Goal: Information Seeking & Learning: Check status

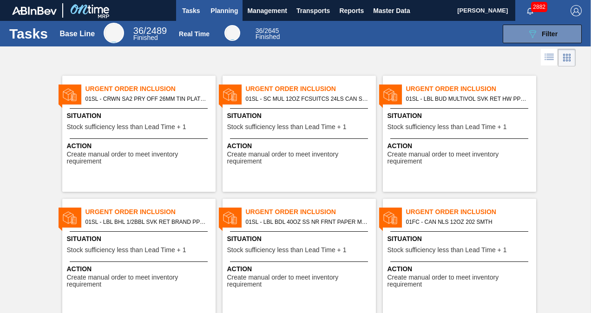
click at [221, 15] on span "Planning" at bounding box center [224, 10] width 27 height 11
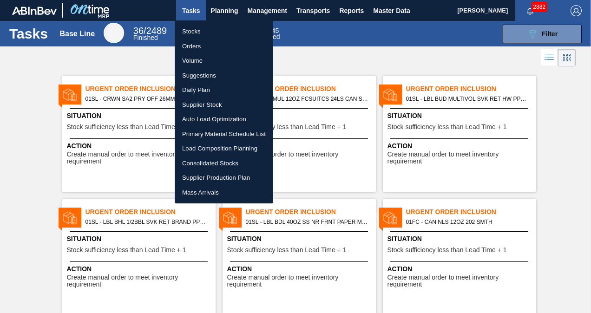
click at [198, 24] on li "Stocks" at bounding box center [224, 31] width 99 height 15
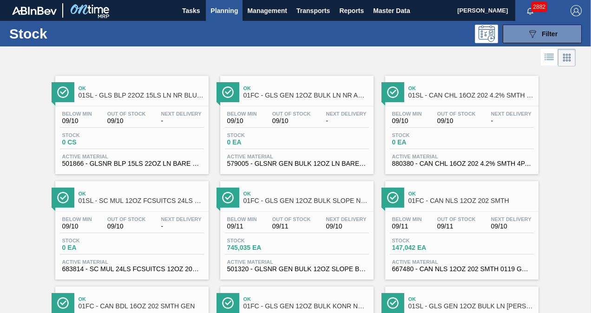
click at [547, 59] on icon at bounding box center [549, 57] width 11 height 11
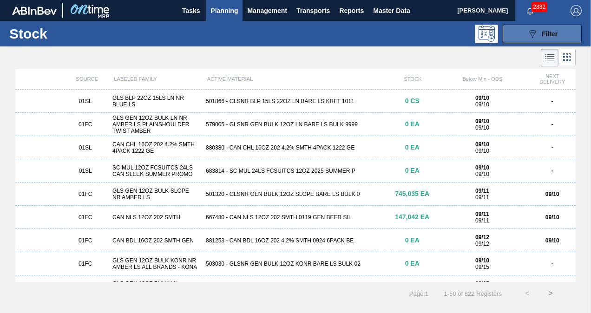
click at [539, 33] on div "089F7B8B-B2A5-4AFE-B5C0-19BA573D28AC Filter" at bounding box center [542, 33] width 31 height 11
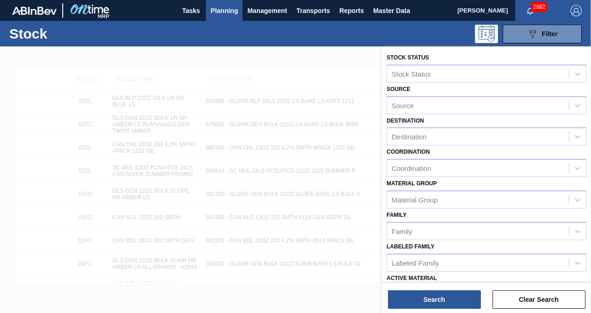
scroll to position [129, 0]
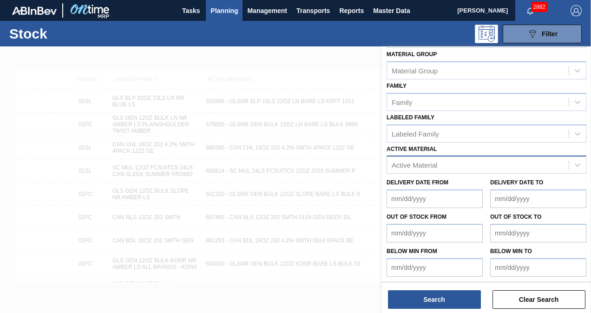
click at [459, 164] on div "Active Material" at bounding box center [478, 164] width 182 height 13
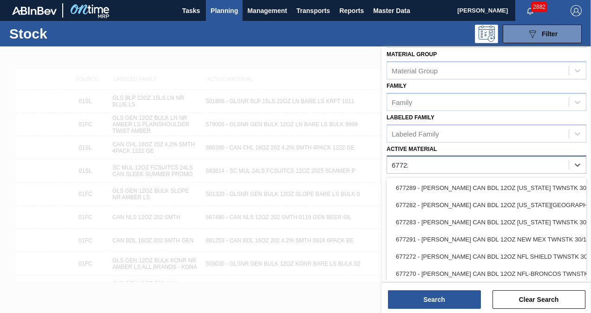
type Material "677223"
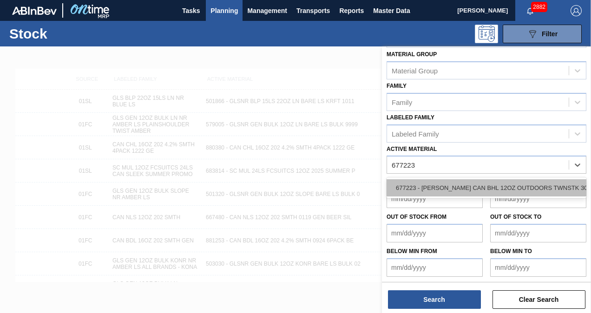
click at [458, 192] on div "677223 - [PERSON_NAME] CAN BHL 12OZ OUTDOORS TWNSTK 30/12" at bounding box center [487, 187] width 200 height 17
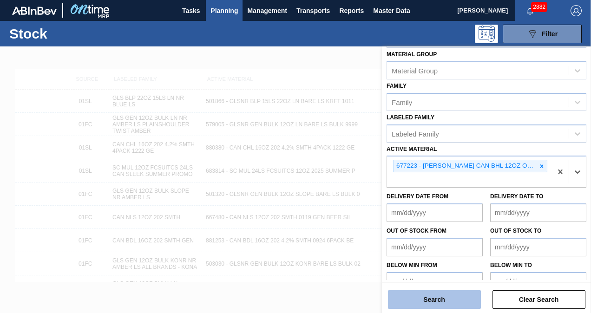
click at [453, 293] on button "Search" at bounding box center [434, 299] width 93 height 19
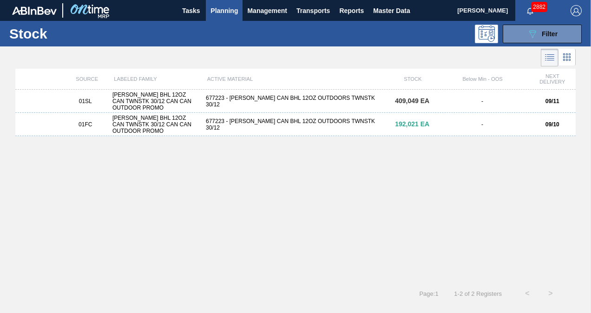
click at [236, 99] on div "677223 - [PERSON_NAME] CAN BHL 12OZ OUTDOORS TWNSTK 30/12" at bounding box center [295, 101] width 187 height 13
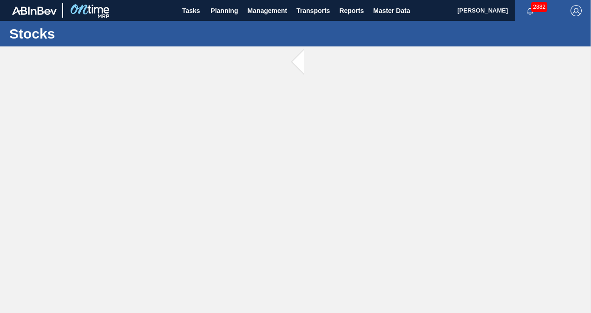
click at [304, 67] on span at bounding box center [310, 62] width 12 height 32
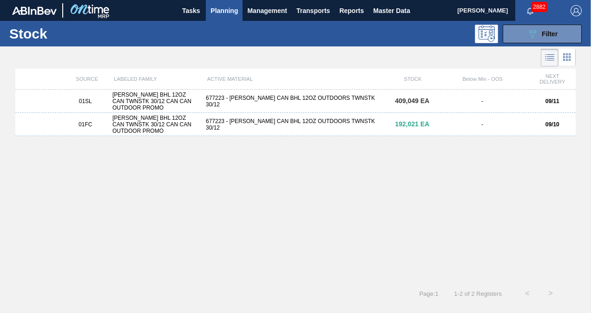
click at [347, 117] on div "01FC [PERSON_NAME] BHL 12OZ CAN TWNSTK 30/12 CAN CAN OUTDOOR PROMO 677223 - [PE…" at bounding box center [295, 124] width 560 height 23
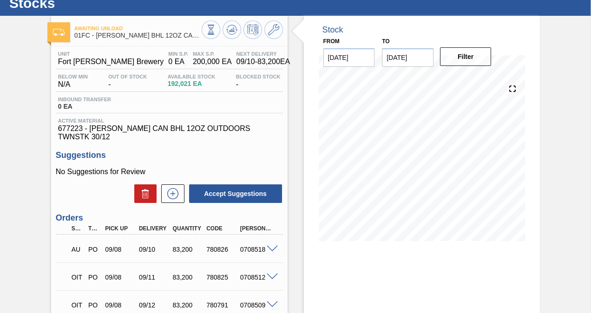
scroll to position [3, 0]
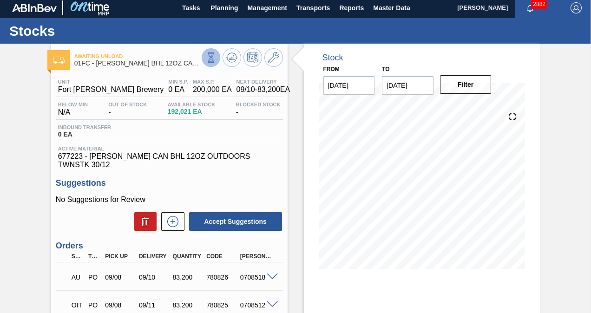
click at [212, 59] on icon at bounding box center [211, 58] width 10 height 10
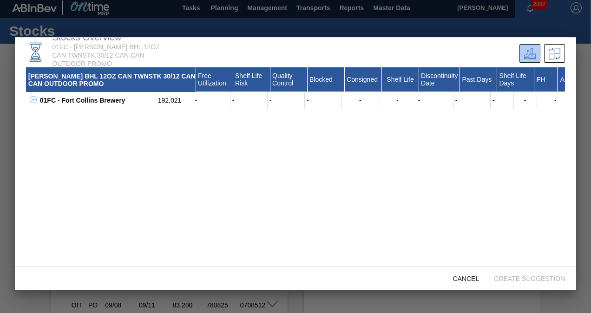
scroll to position [0, 0]
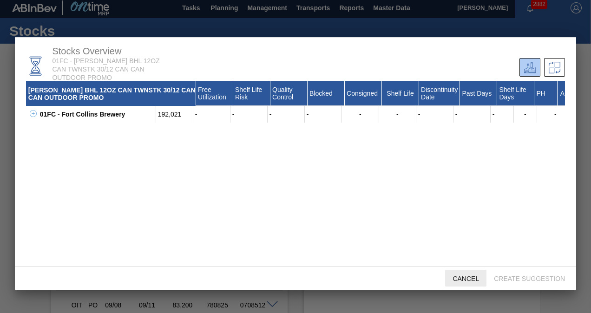
click at [464, 274] on div "Cancel" at bounding box center [465, 278] width 41 height 17
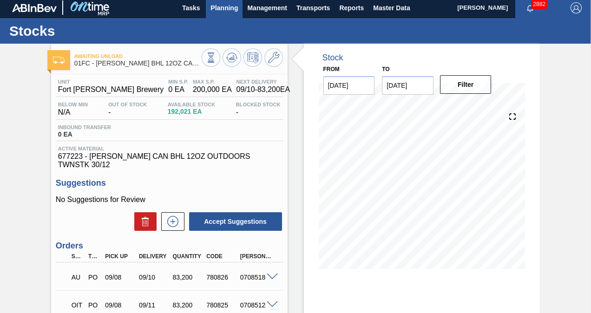
click at [215, 10] on span "Planning" at bounding box center [224, 7] width 27 height 11
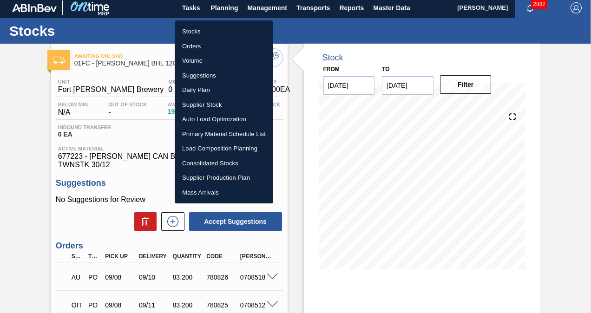
click at [199, 71] on li "Suggestions" at bounding box center [224, 75] width 99 height 15
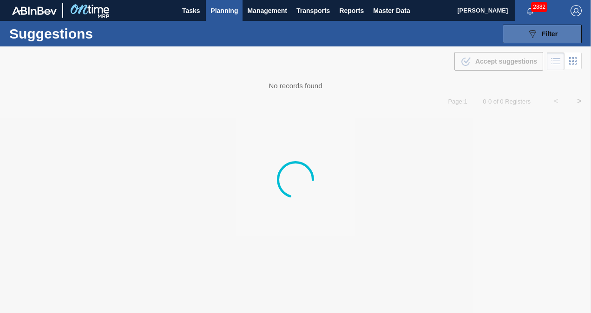
click at [550, 32] on span "Filter" at bounding box center [550, 33] width 16 height 7
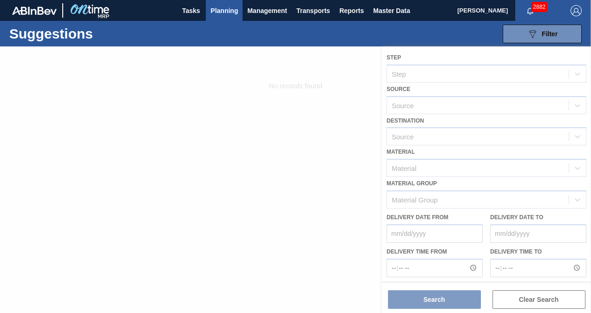
click at [236, 36] on div "Suggestions 089F7B8B-B2A5-4AFE-B5C0-19BA573D28AC Filter Step Step Source Source…" at bounding box center [295, 34] width 591 height 26
click at [262, 61] on div at bounding box center [295, 179] width 591 height 267
